Goal: Book appointment/travel/reservation

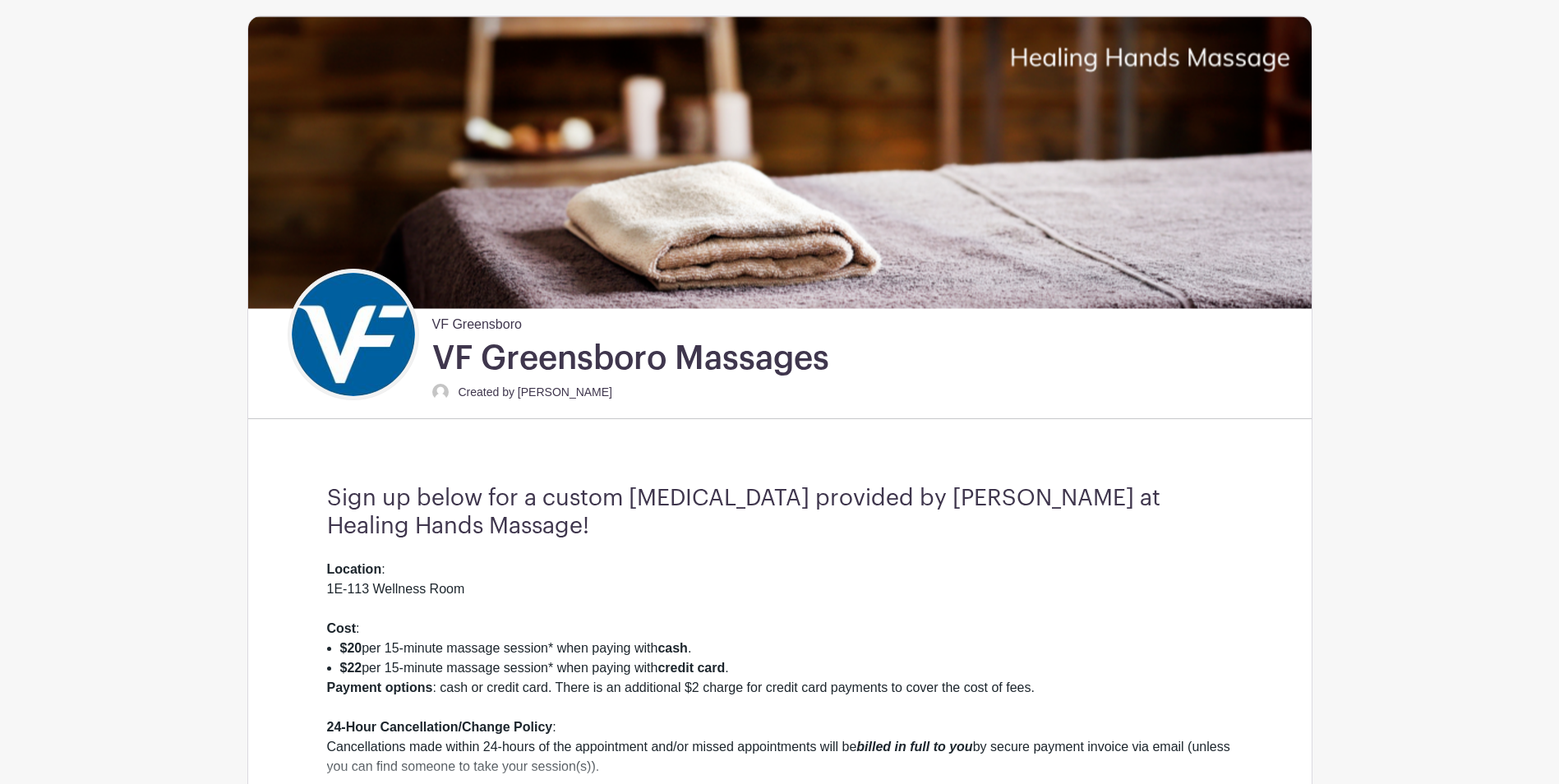
scroll to position [165, 0]
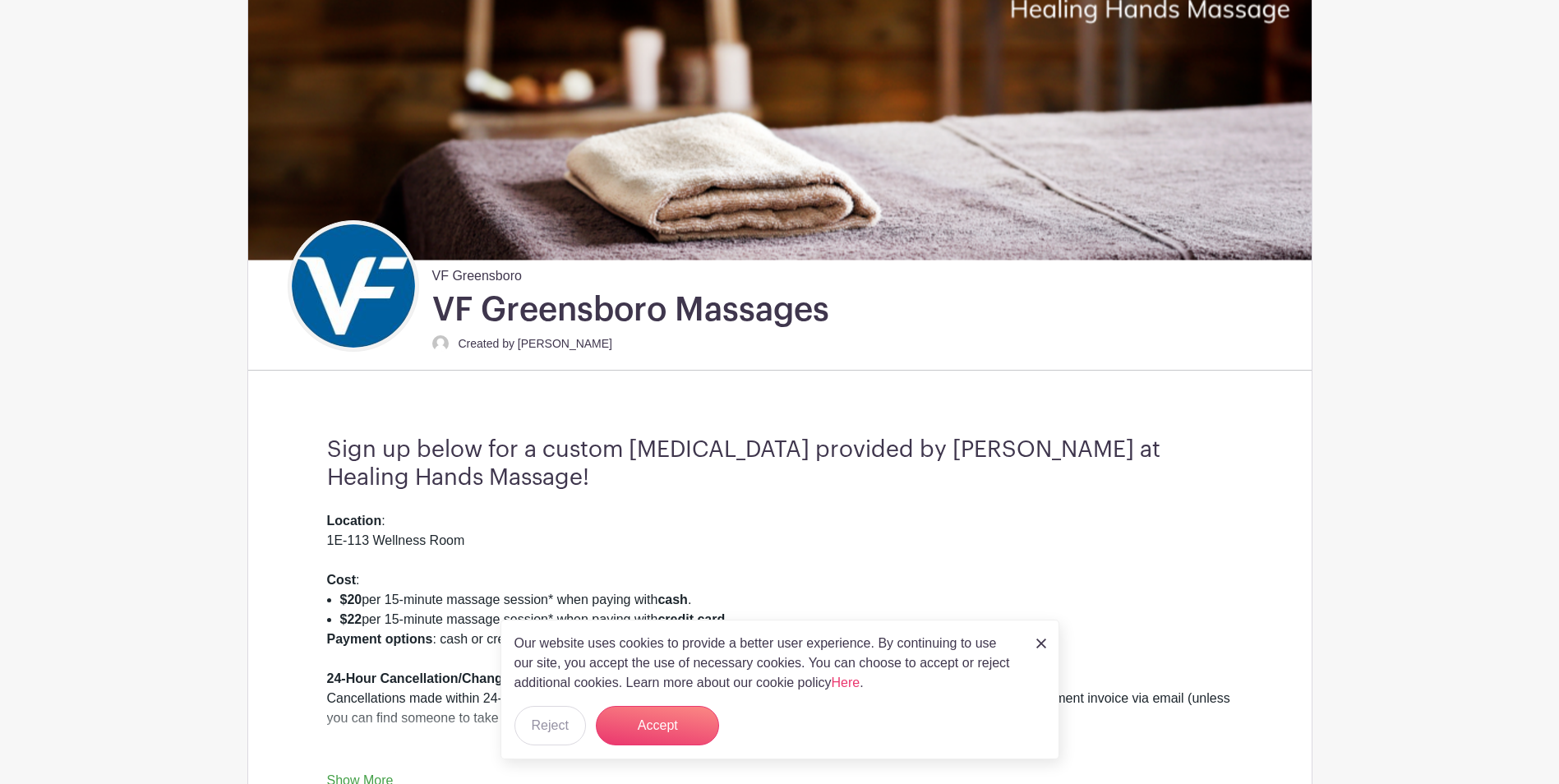
click at [1042, 638] on img at bounding box center [1042, 643] width 10 height 10
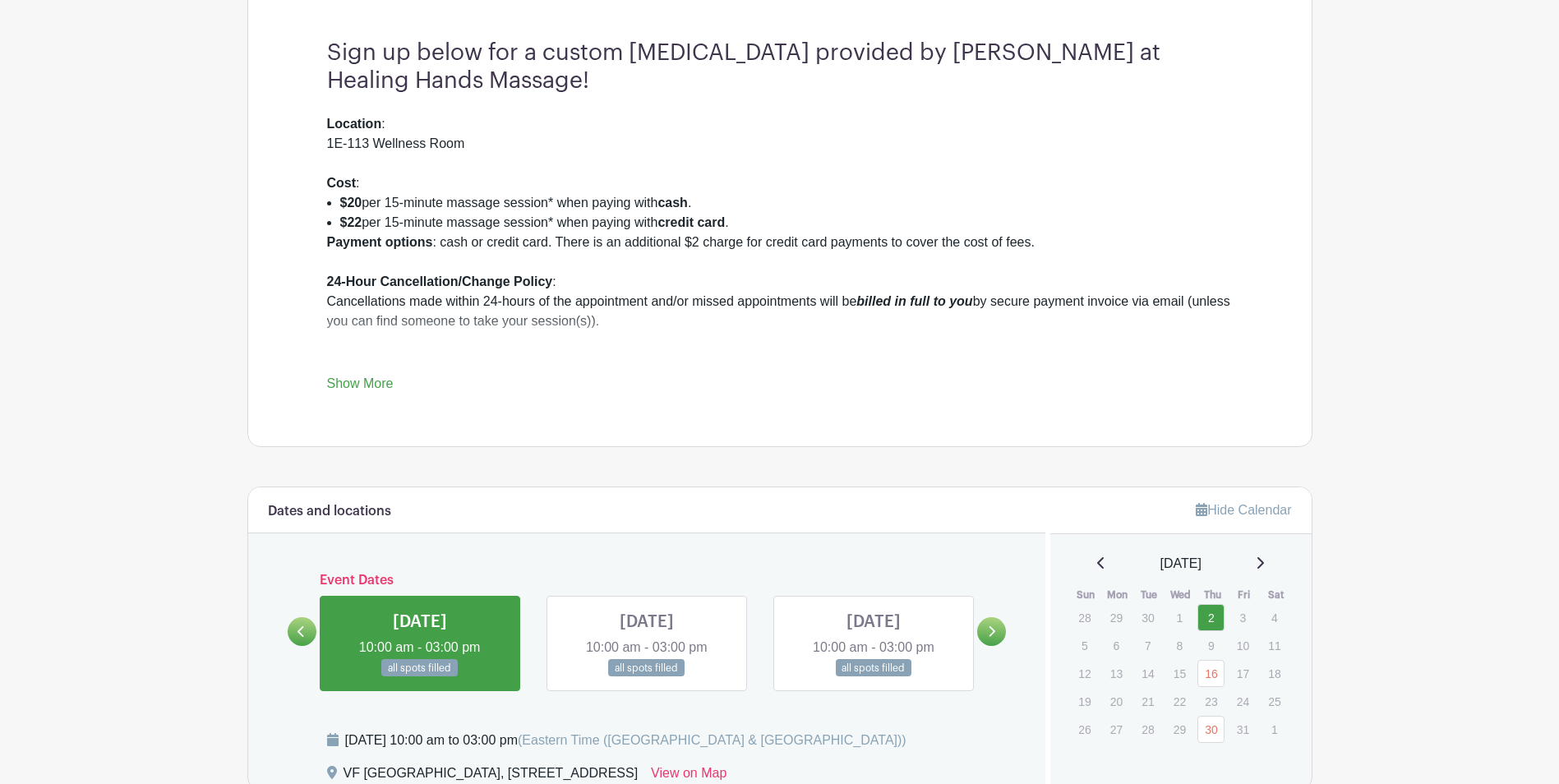
scroll to position [575, 0]
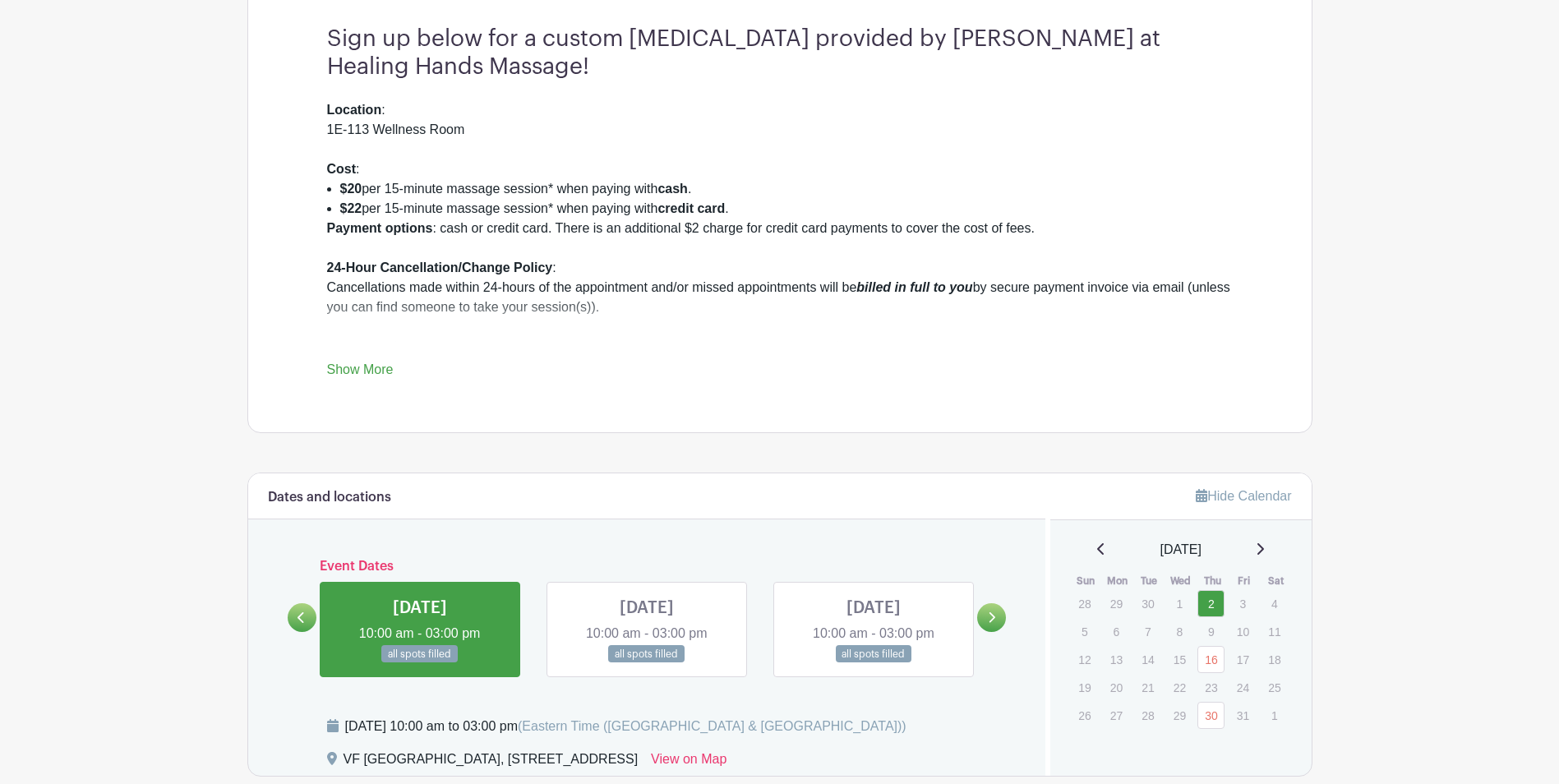
click at [420, 663] on link at bounding box center [420, 663] width 0 height 0
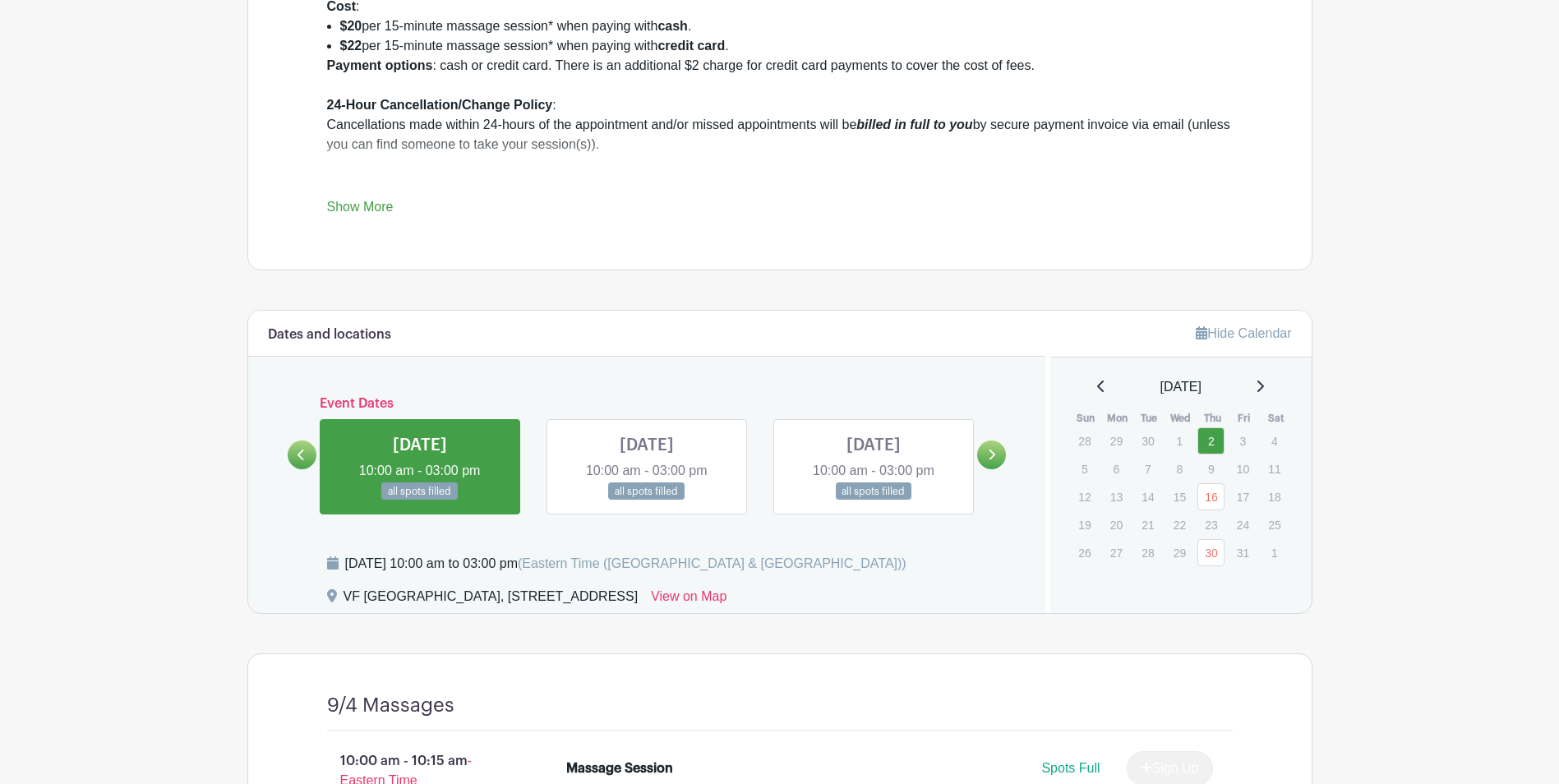
scroll to position [740, 0]
click at [985, 462] on link at bounding box center [992, 453] width 29 height 29
click at [992, 461] on link at bounding box center [992, 453] width 29 height 29
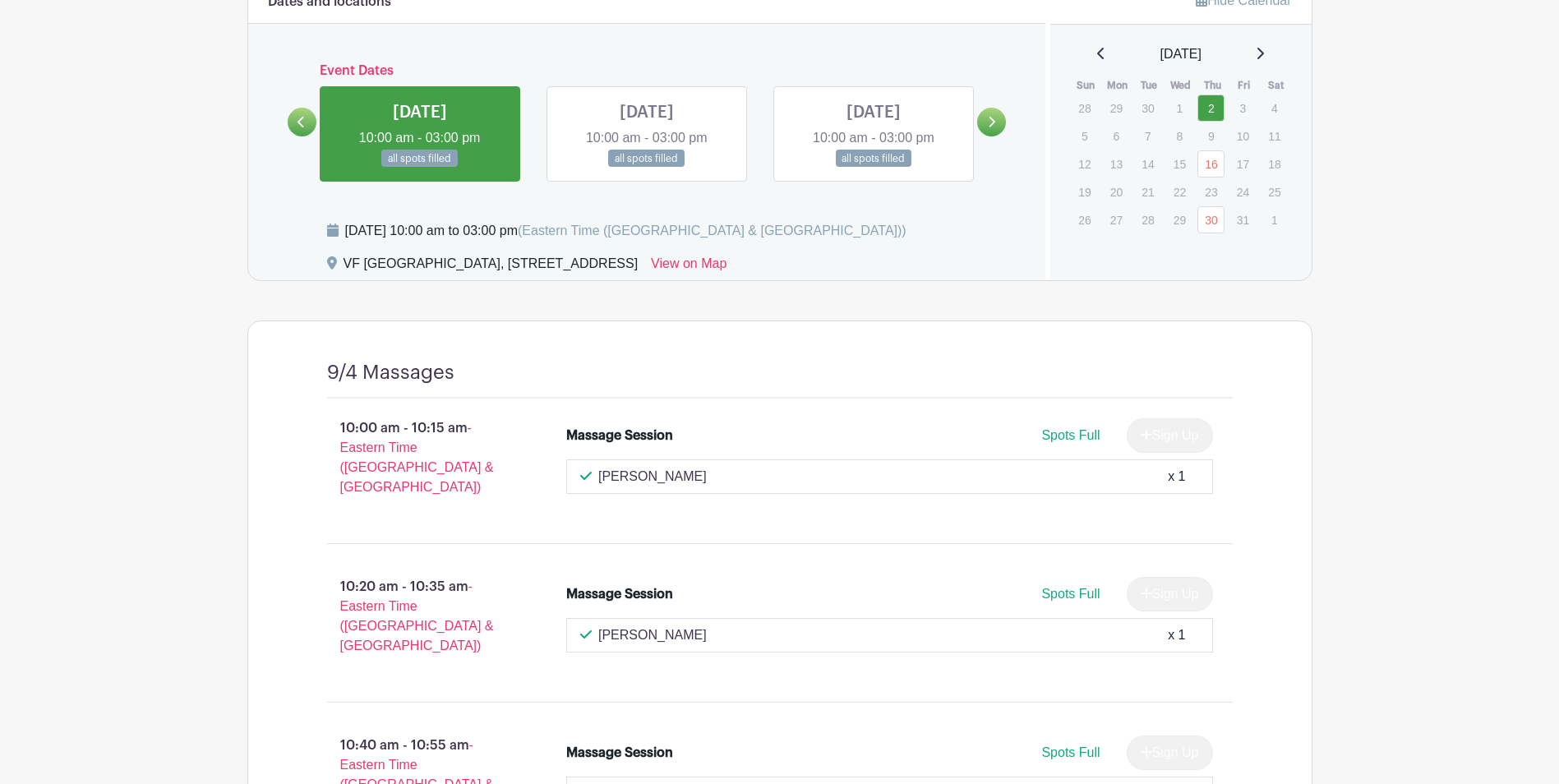
scroll to position [659, 0]
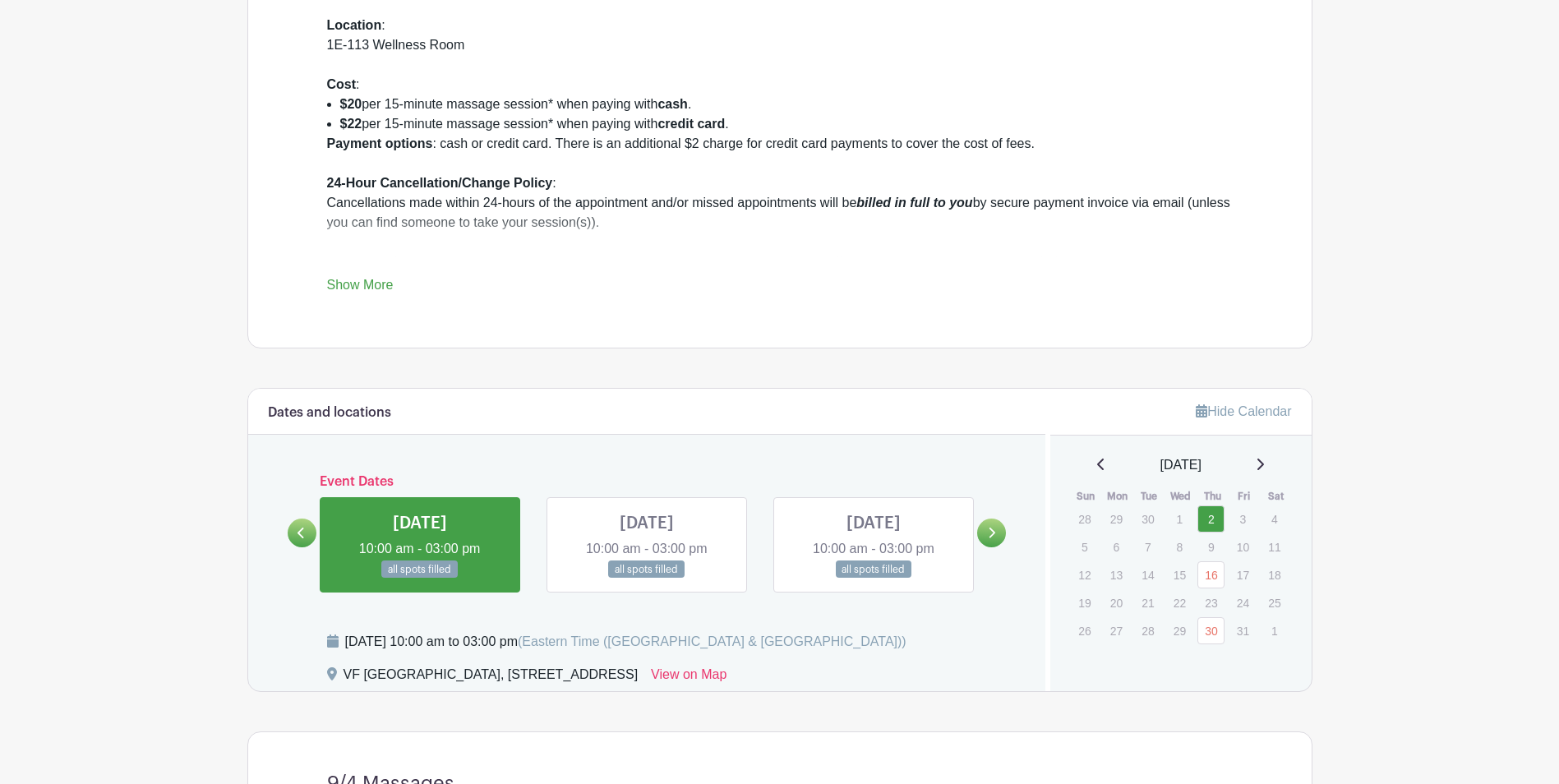
click at [420, 578] on link at bounding box center [420, 578] width 0 height 0
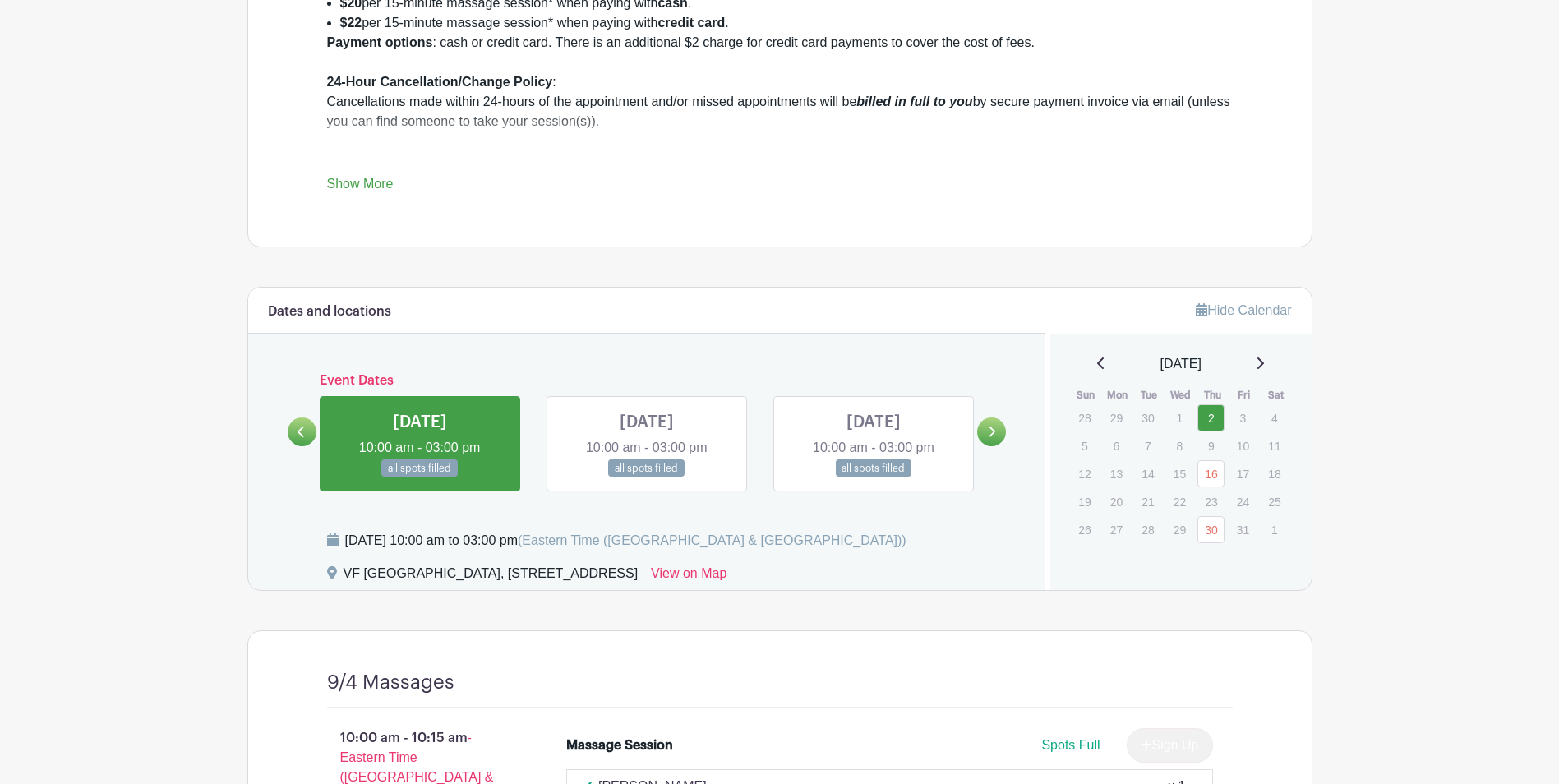
scroll to position [906, 0]
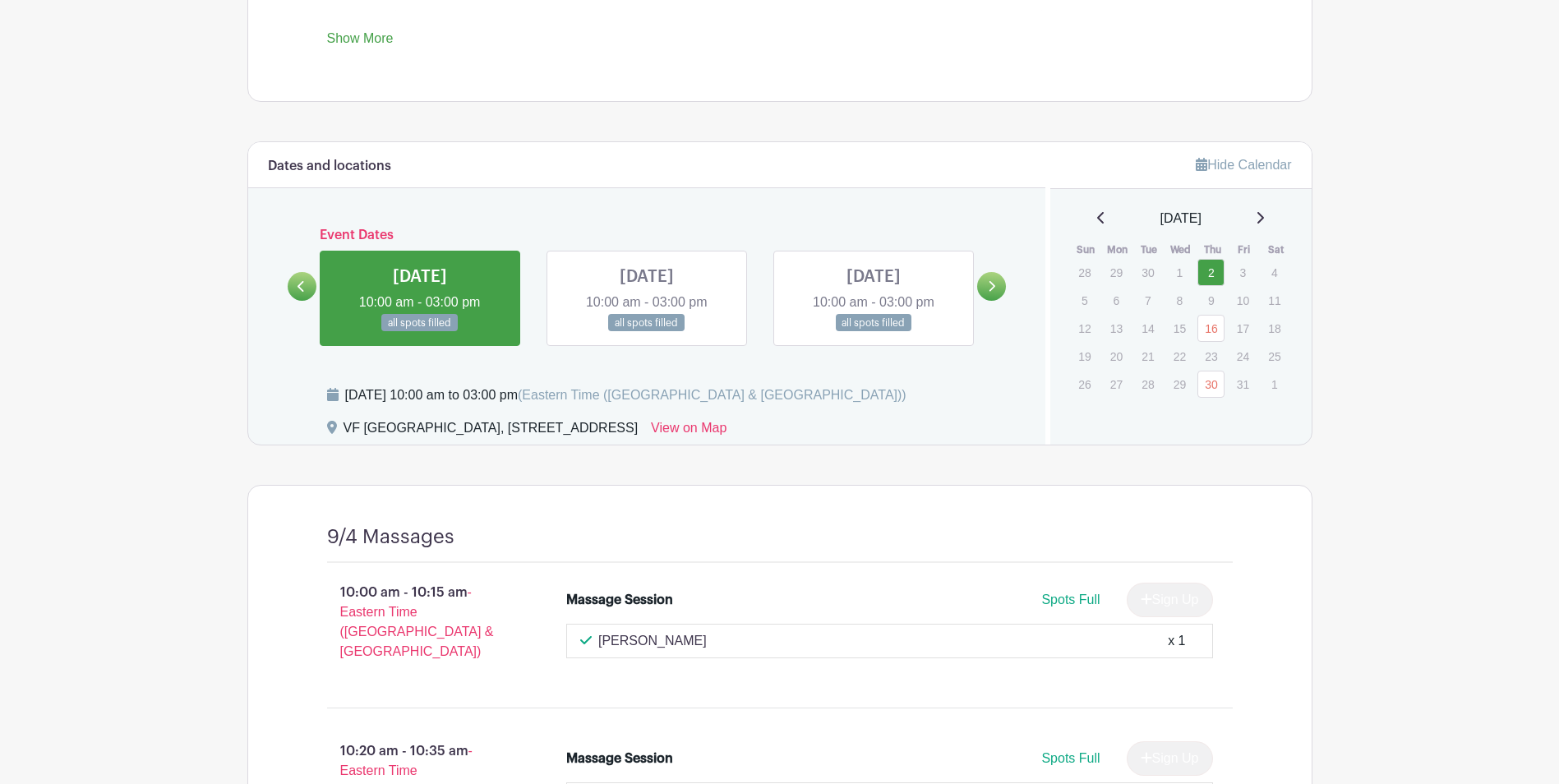
click at [994, 283] on icon at bounding box center [992, 286] width 8 height 12
click at [993, 279] on link at bounding box center [992, 287] width 29 height 29
click at [993, 285] on icon at bounding box center [993, 286] width 7 height 11
click at [874, 332] on link at bounding box center [874, 332] width 0 height 0
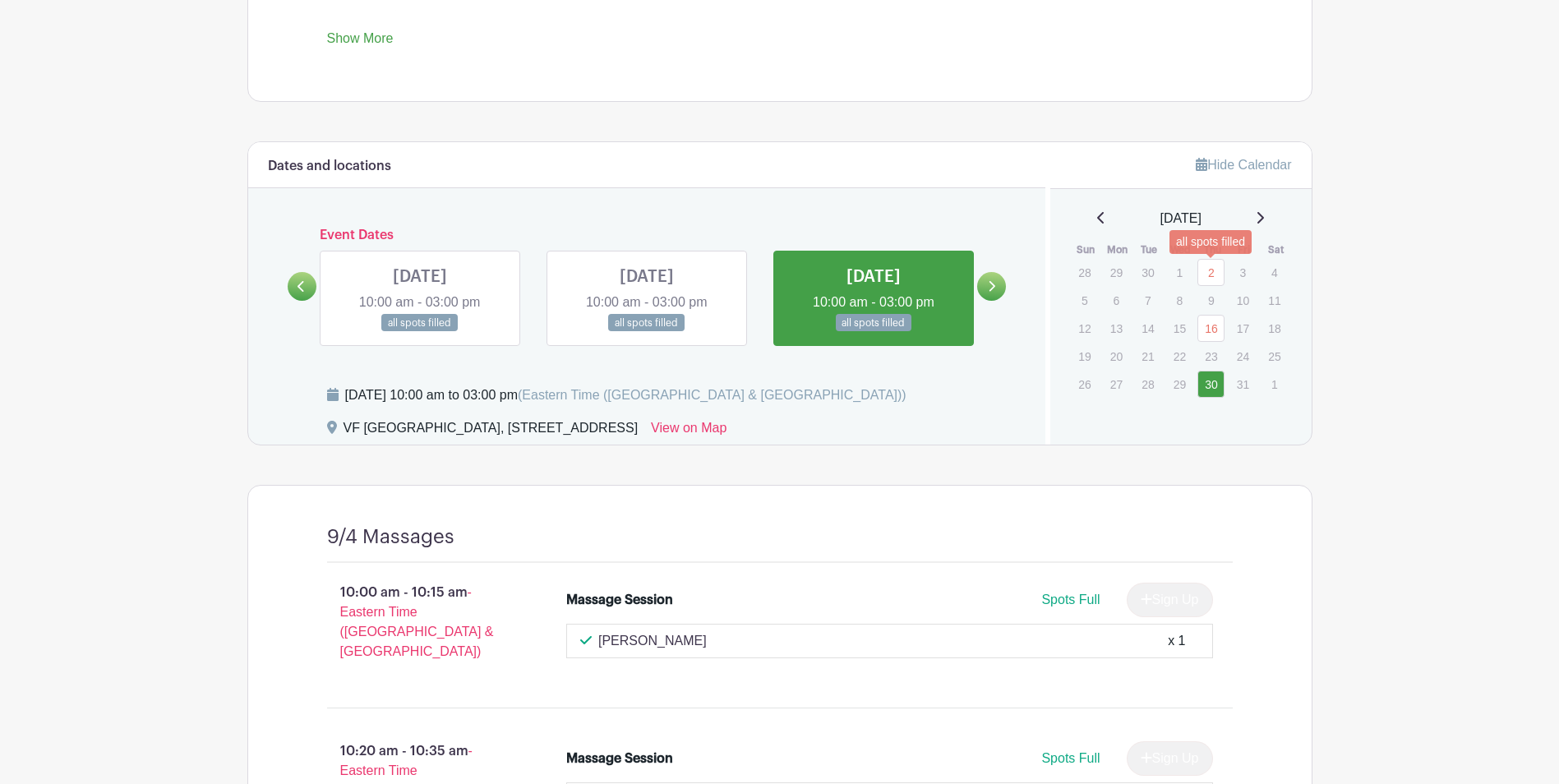
click at [1213, 278] on link "2" at bounding box center [1211, 272] width 27 height 27
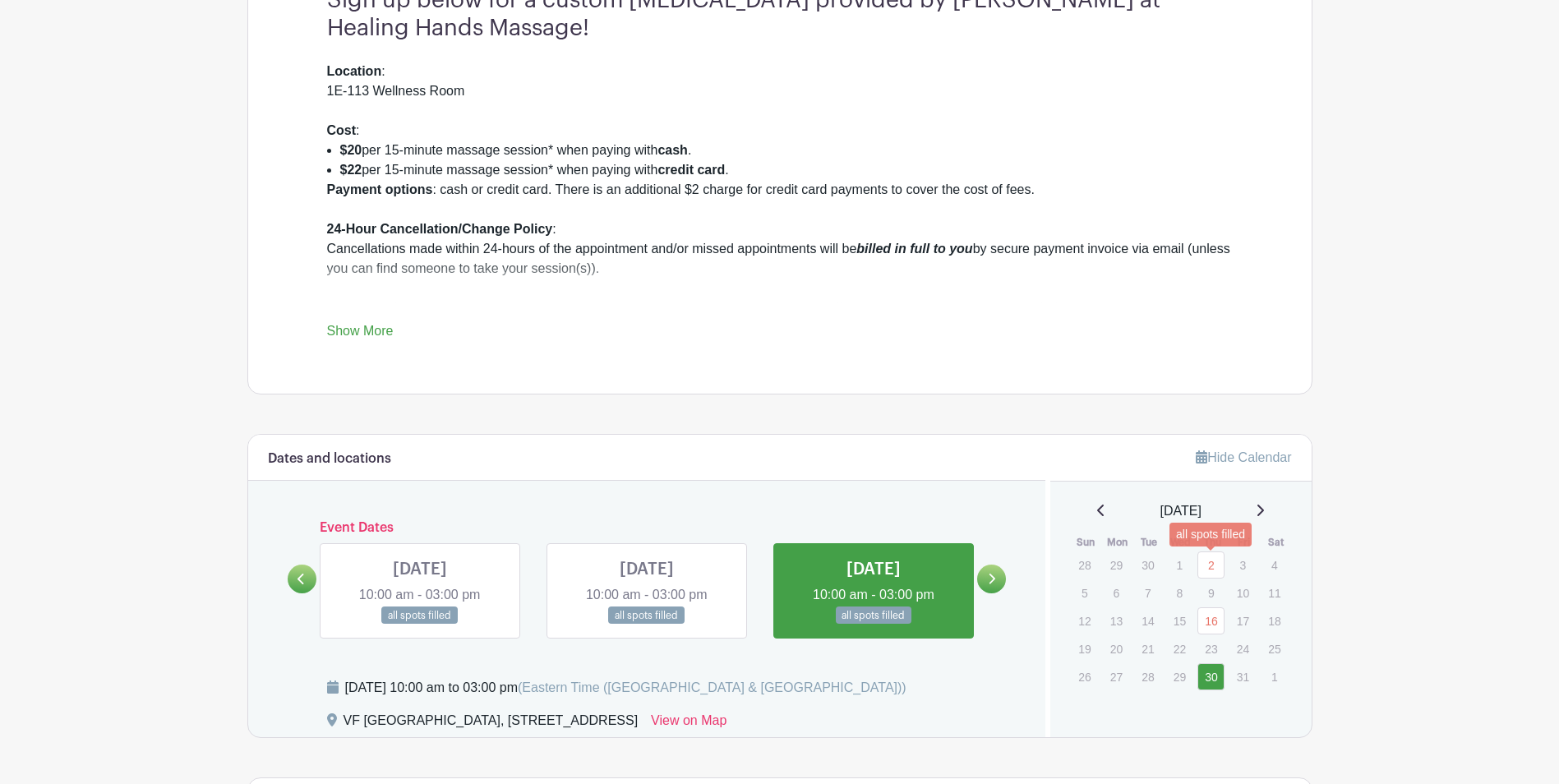
scroll to position [575, 0]
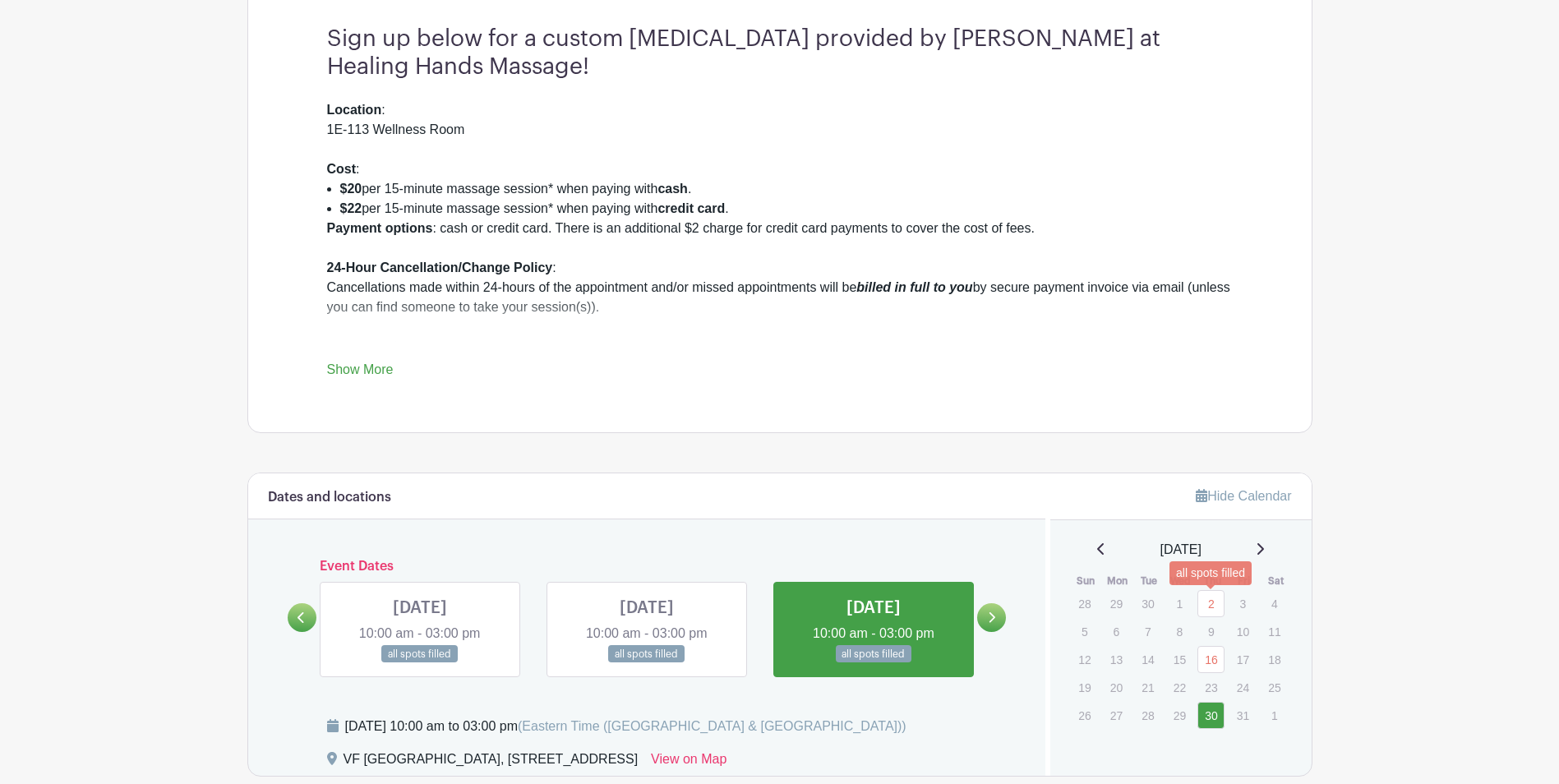
click at [388, 373] on link "Show More" at bounding box center [360, 373] width 67 height 20
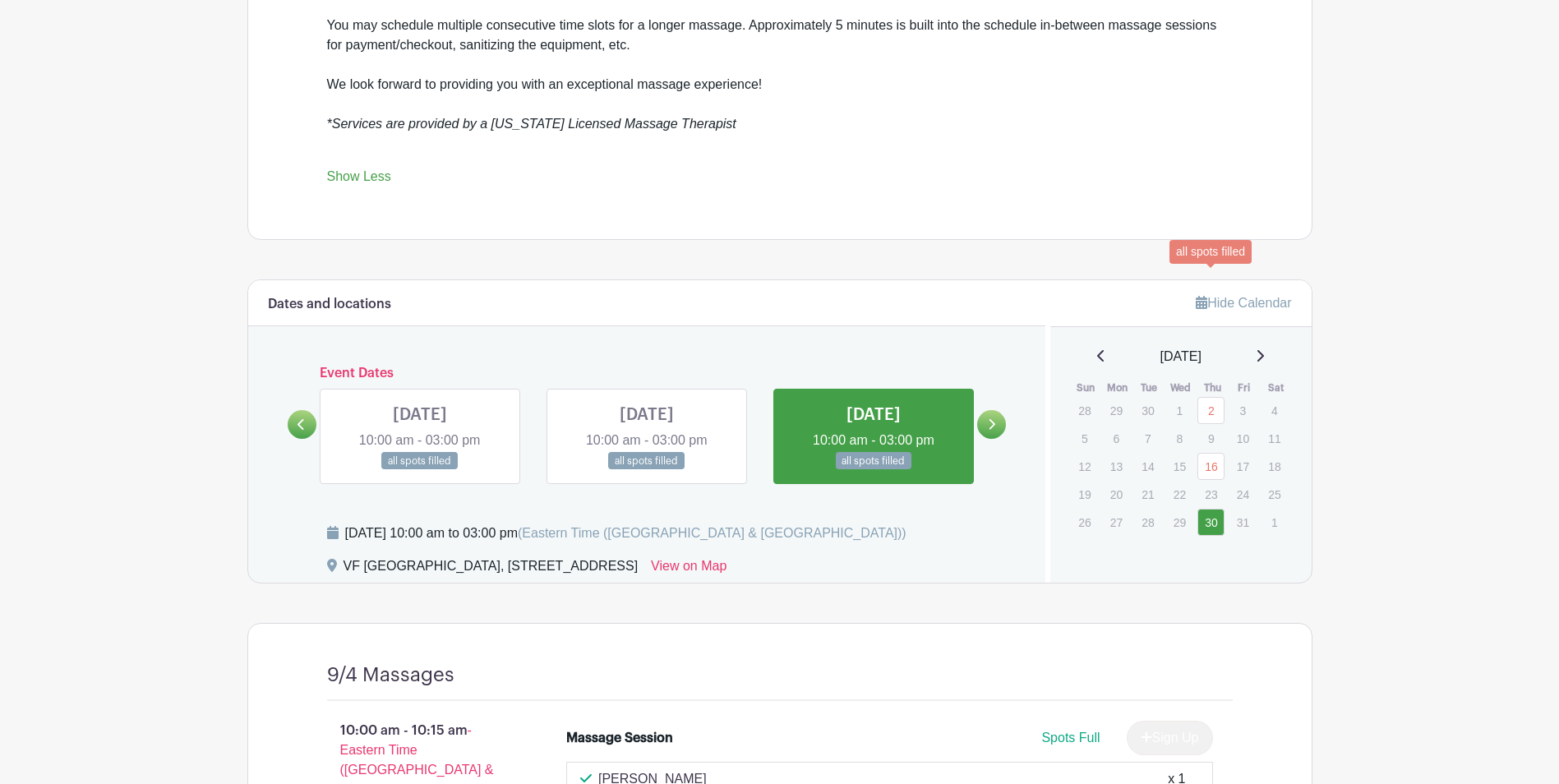
scroll to position [870, 0]
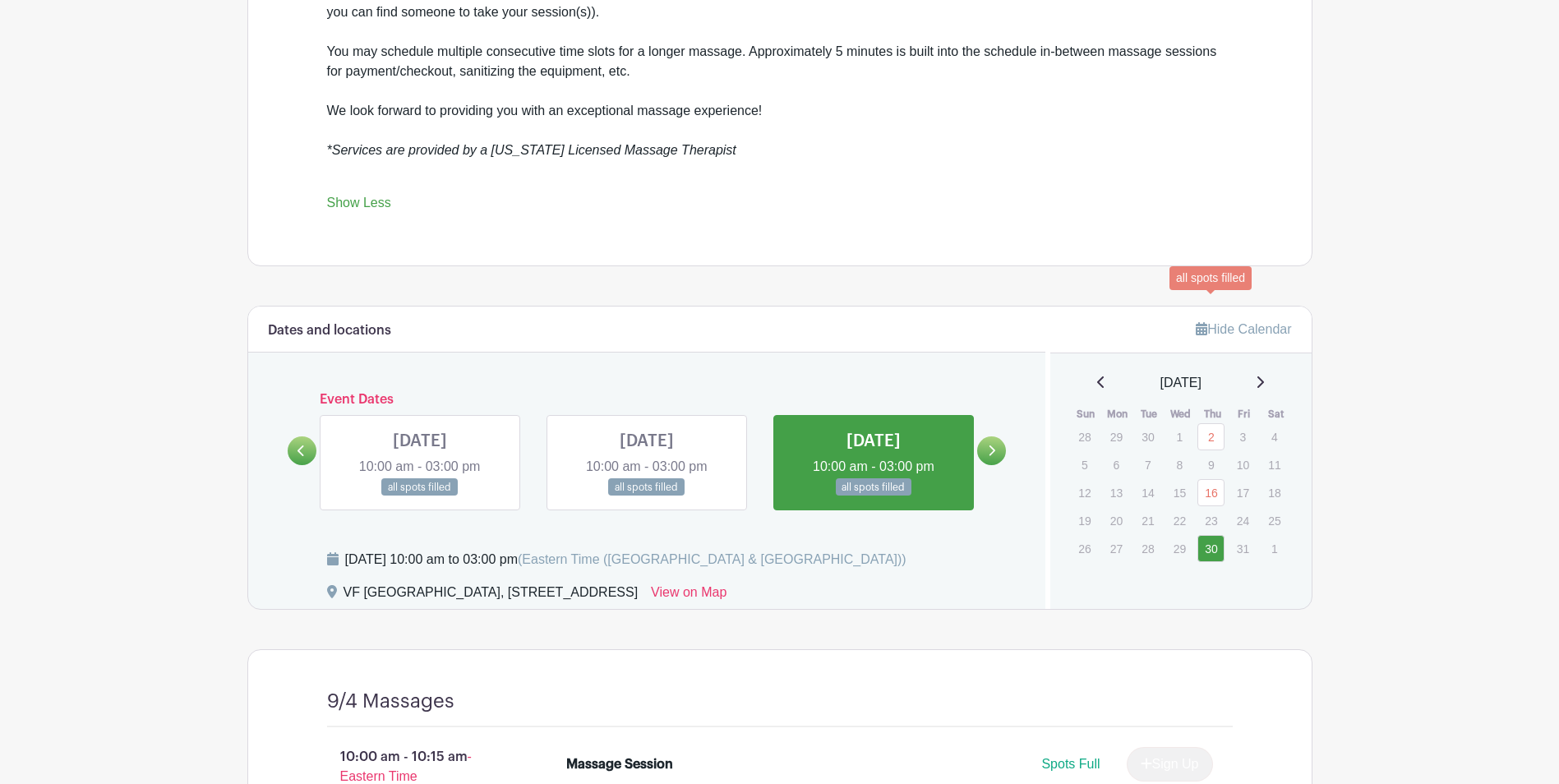
click at [995, 456] on icon at bounding box center [992, 450] width 8 height 12
click at [1215, 485] on link "16" at bounding box center [1211, 493] width 27 height 27
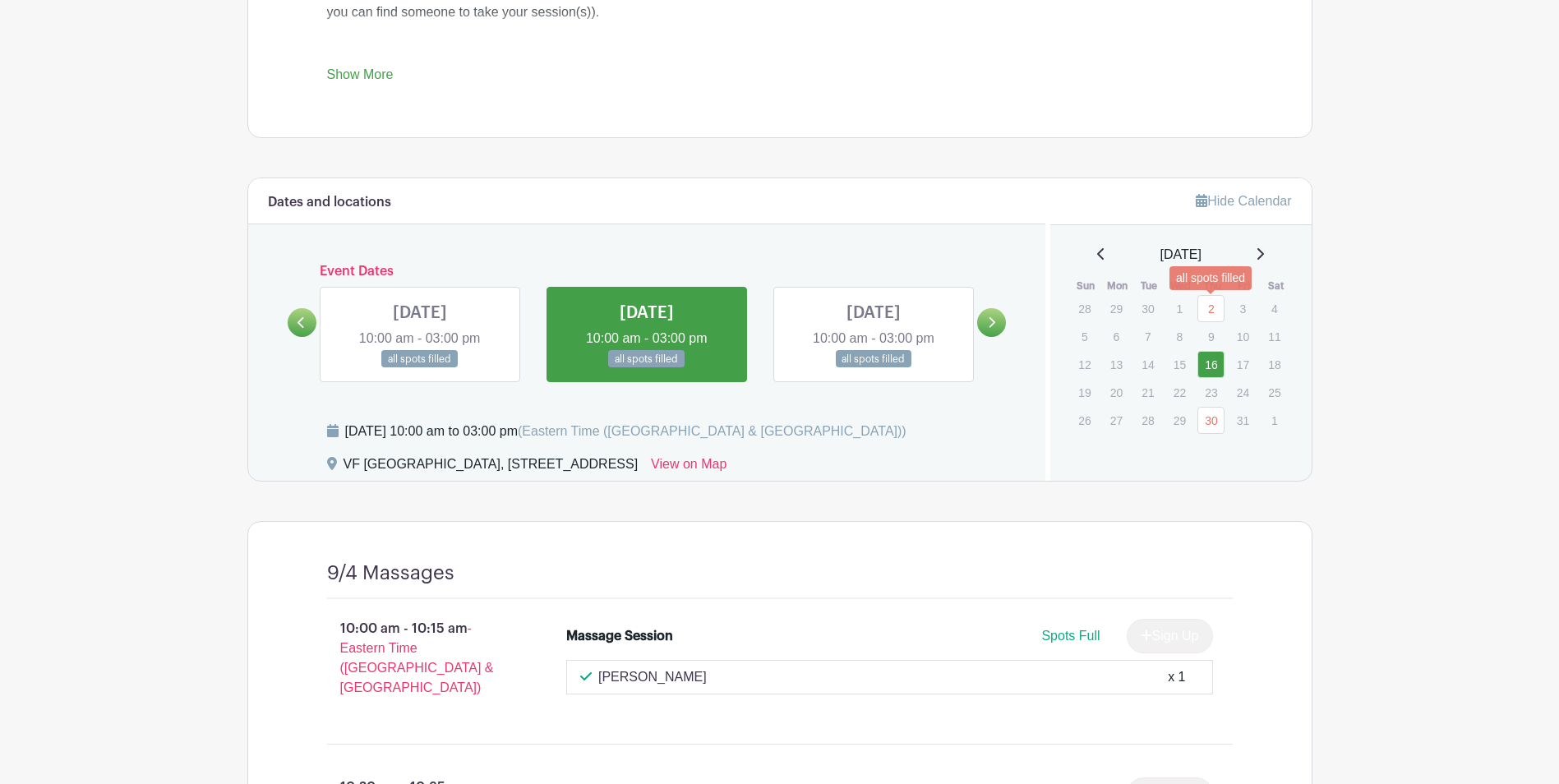
click at [1264, 253] on icon at bounding box center [1260, 253] width 9 height 13
click at [1207, 339] on p "6" at bounding box center [1211, 337] width 27 height 26
click at [1209, 353] on p "13" at bounding box center [1211, 363] width 27 height 26
click at [1097, 256] on icon at bounding box center [1102, 253] width 9 height 13
